Goal: Task Accomplishment & Management: Use online tool/utility

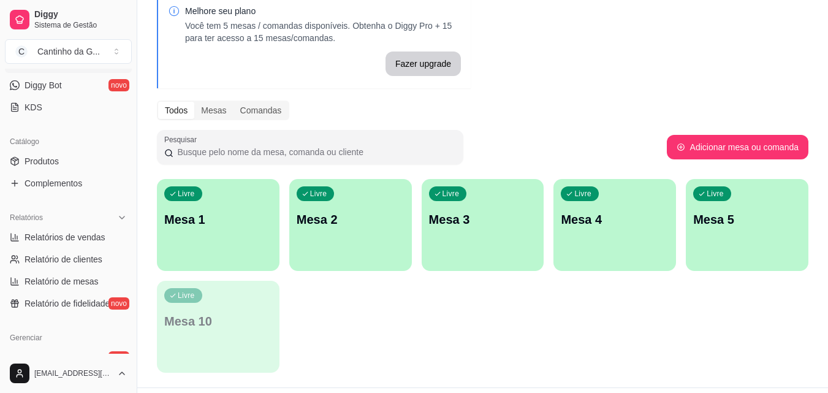
scroll to position [245, 0]
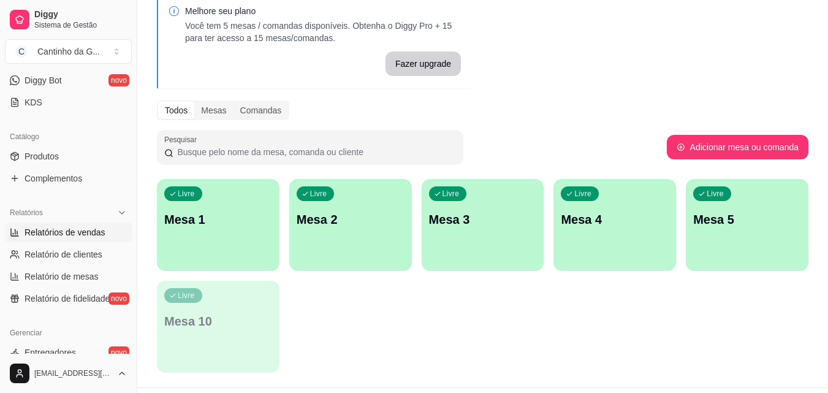
click at [91, 235] on span "Relatórios de vendas" at bounding box center [65, 232] width 81 height 12
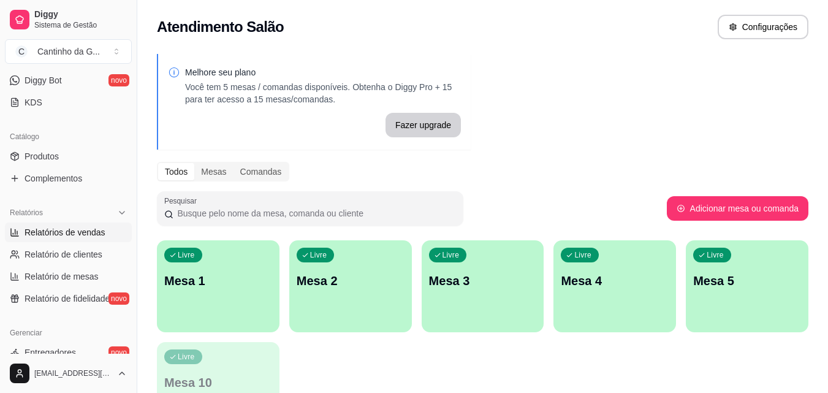
select select "ALL"
select select "0"
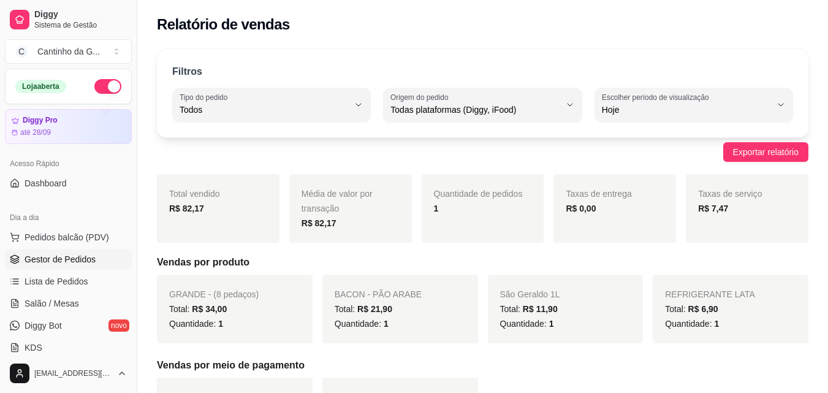
click at [91, 253] on span "Gestor de Pedidos" at bounding box center [60, 259] width 71 height 12
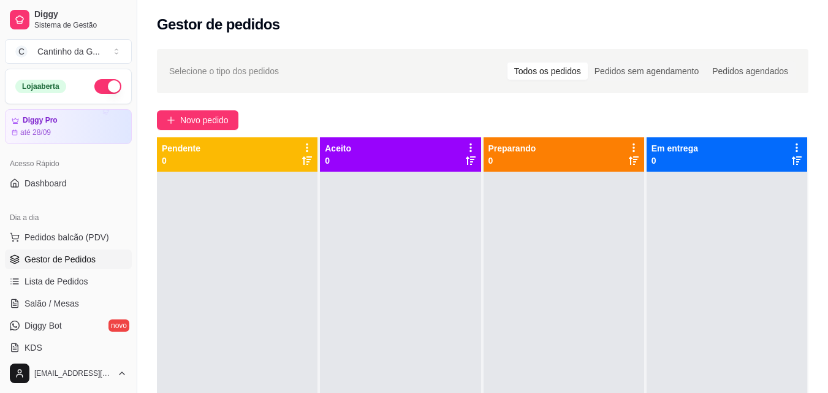
click at [348, 111] on div "Novo pedido" at bounding box center [483, 120] width 652 height 20
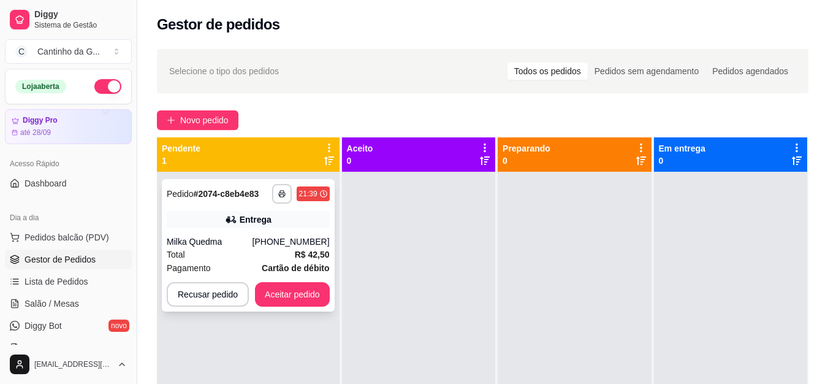
click at [294, 254] on div "Total R$ 42,50" at bounding box center [248, 254] width 163 height 13
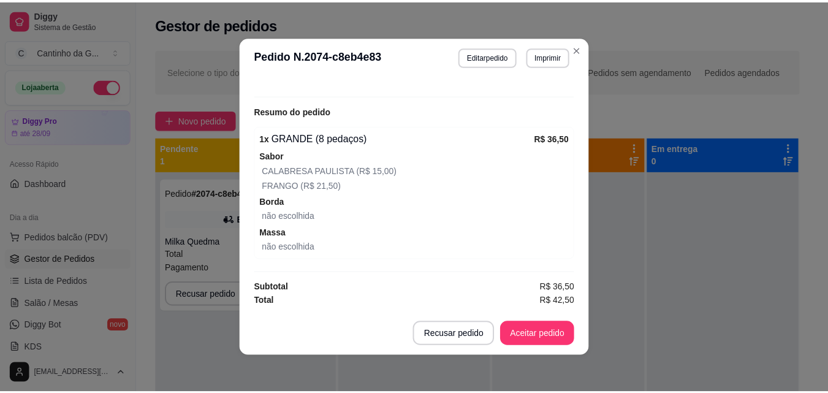
scroll to position [113, 0]
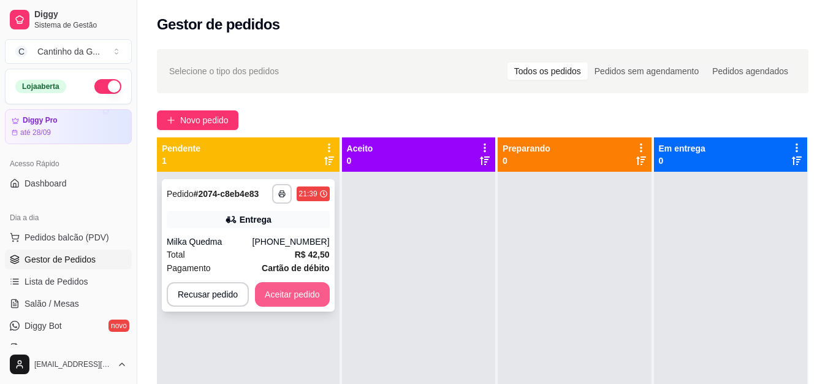
click at [298, 289] on button "Aceitar pedido" at bounding box center [292, 294] width 75 height 25
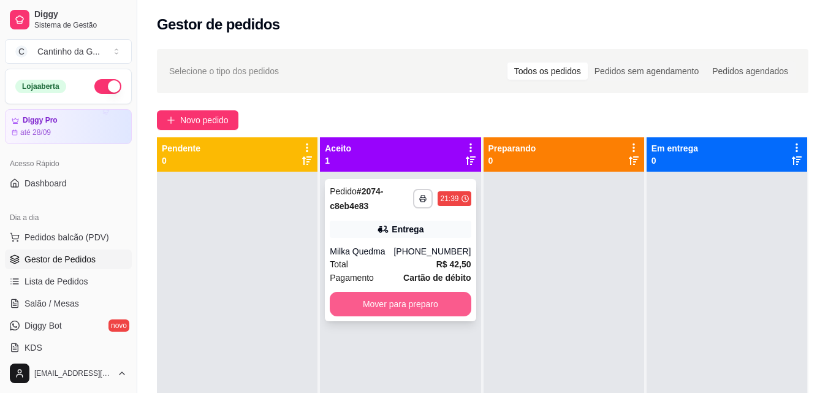
click at [420, 306] on button "Mover para preparo" at bounding box center [400, 304] width 141 height 25
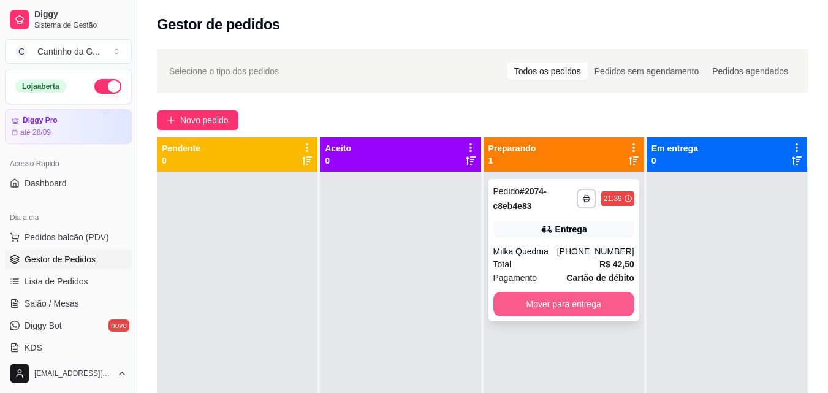
click at [541, 306] on button "Mover para entrega" at bounding box center [563, 304] width 141 height 25
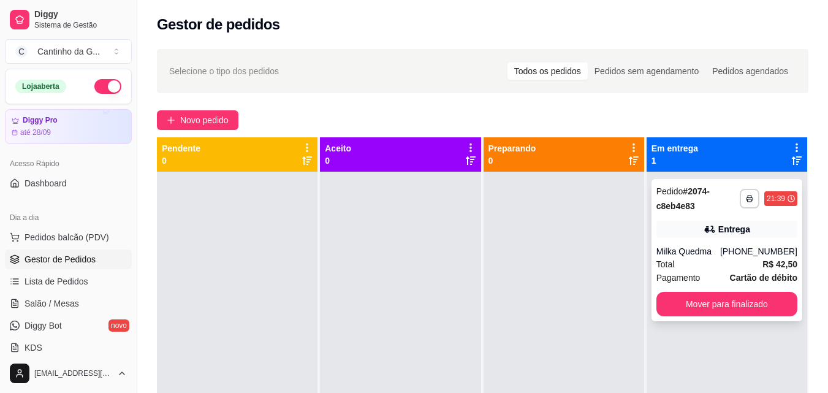
click at [759, 303] on button "Mover para finalizado" at bounding box center [726, 304] width 141 height 25
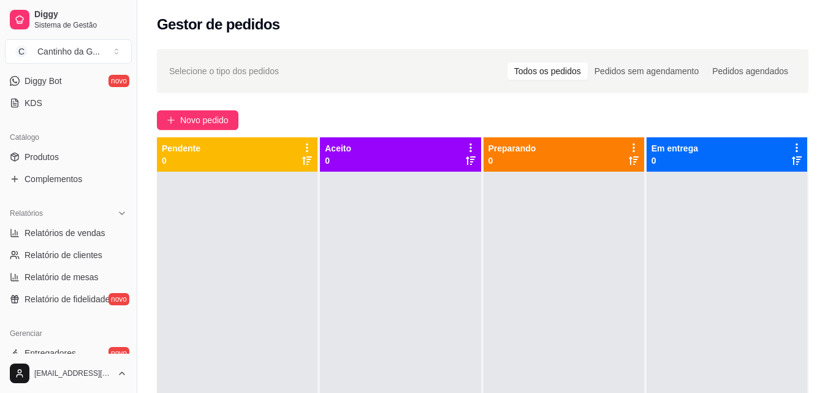
scroll to position [245, 0]
click at [91, 237] on span "Relatórios de vendas" at bounding box center [65, 232] width 81 height 12
select select "ALL"
select select "0"
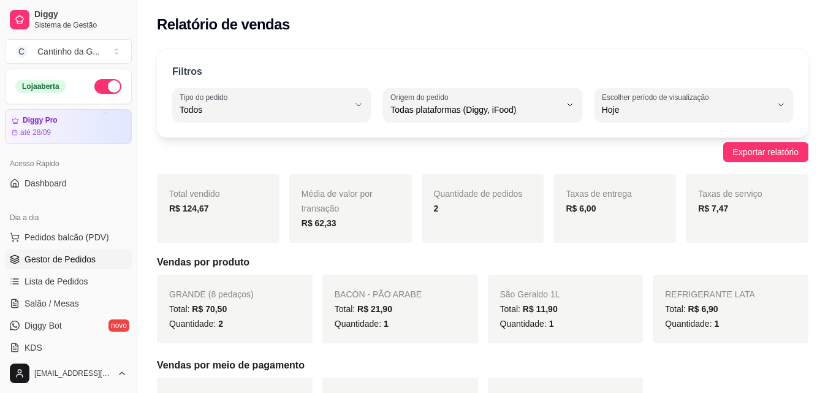
click at [86, 258] on span "Gestor de Pedidos" at bounding box center [60, 259] width 71 height 12
